Goal: Task Accomplishment & Management: Manage account settings

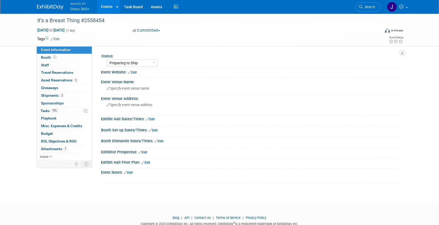
select select "Preparing to Ship"
click at [64, 111] on link "75% Tasks 75%" at bounding box center [64, 110] width 55 height 7
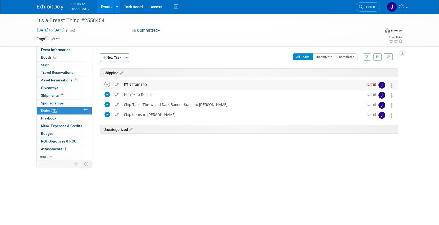
click at [108, 84] on icon at bounding box center [108, 85] width 6 height 6
